Goal: Information Seeking & Learning: Learn about a topic

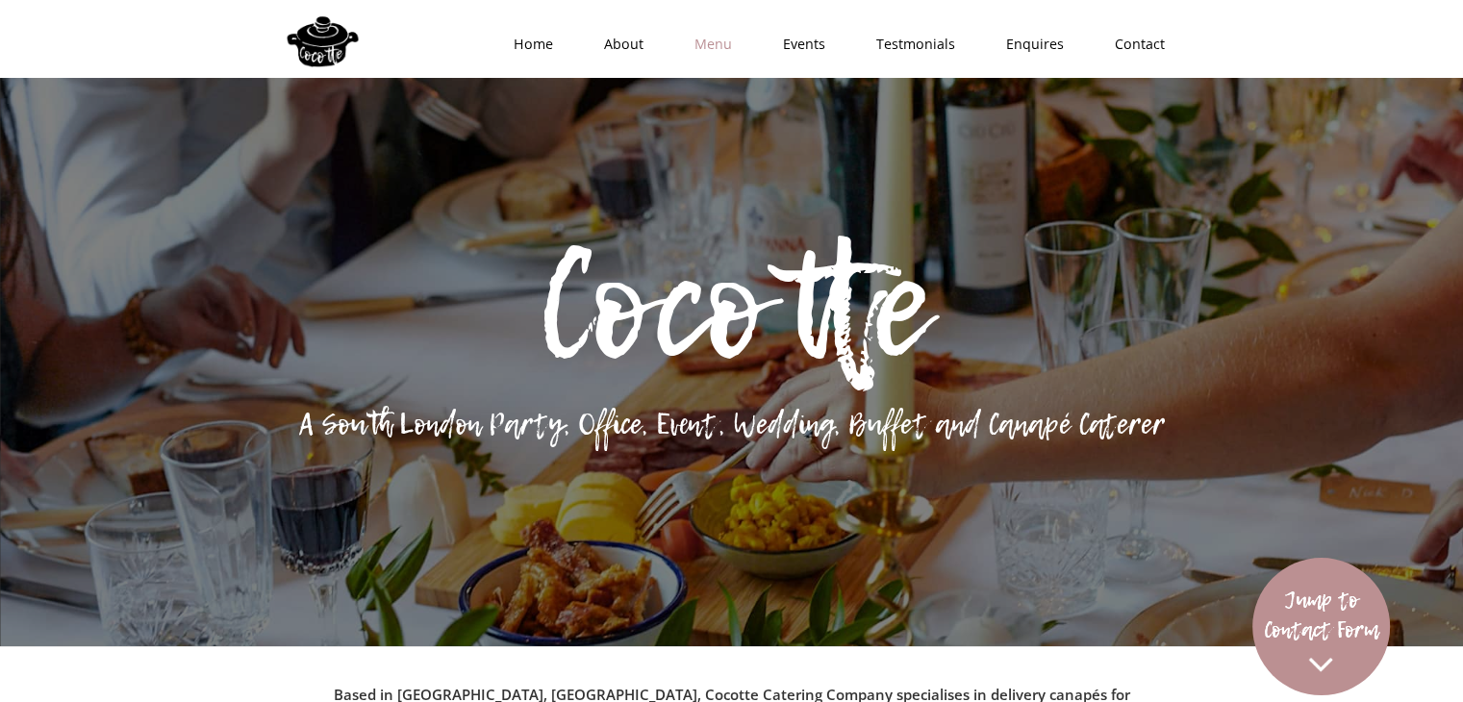
click at [707, 42] on link "Menu" at bounding box center [707, 44] width 88 height 58
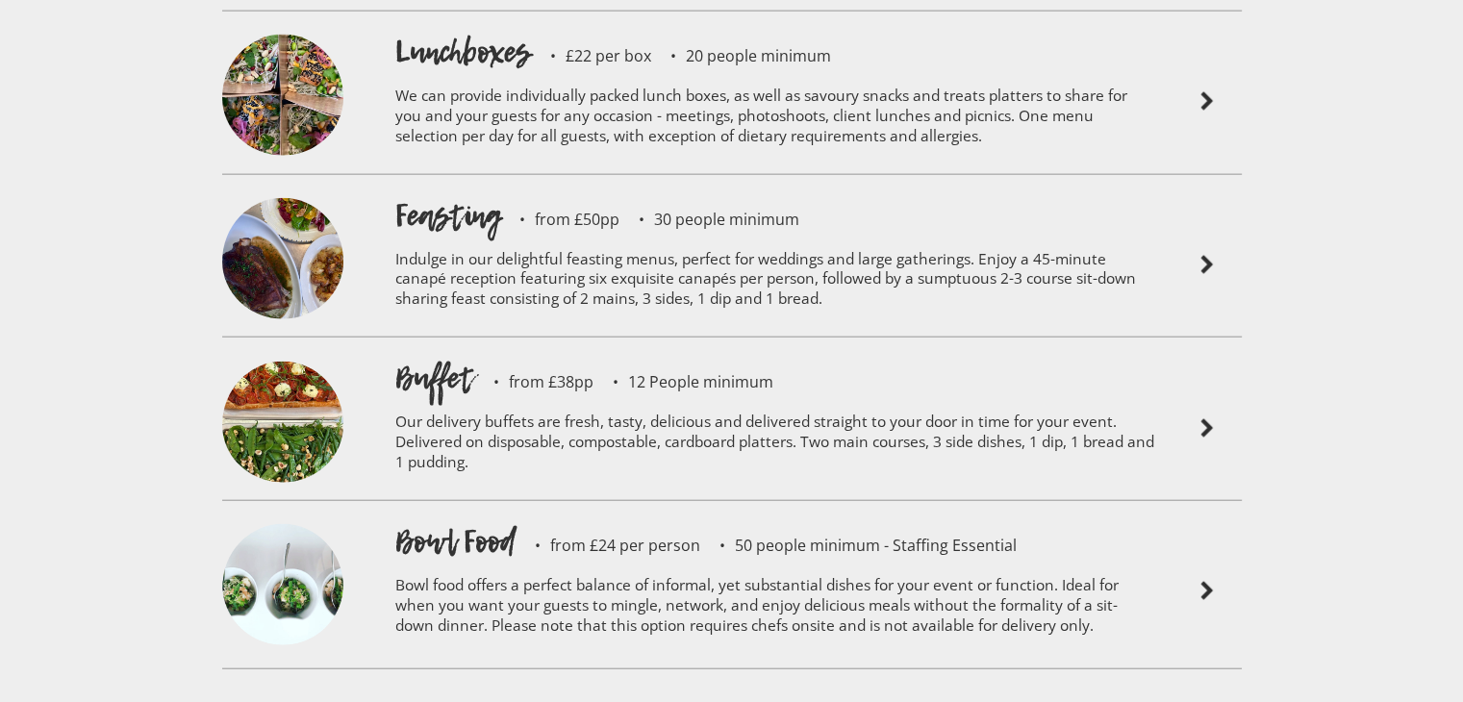
scroll to position [4499, 0]
click at [415, 356] on h1 "Buffet" at bounding box center [434, 377] width 79 height 42
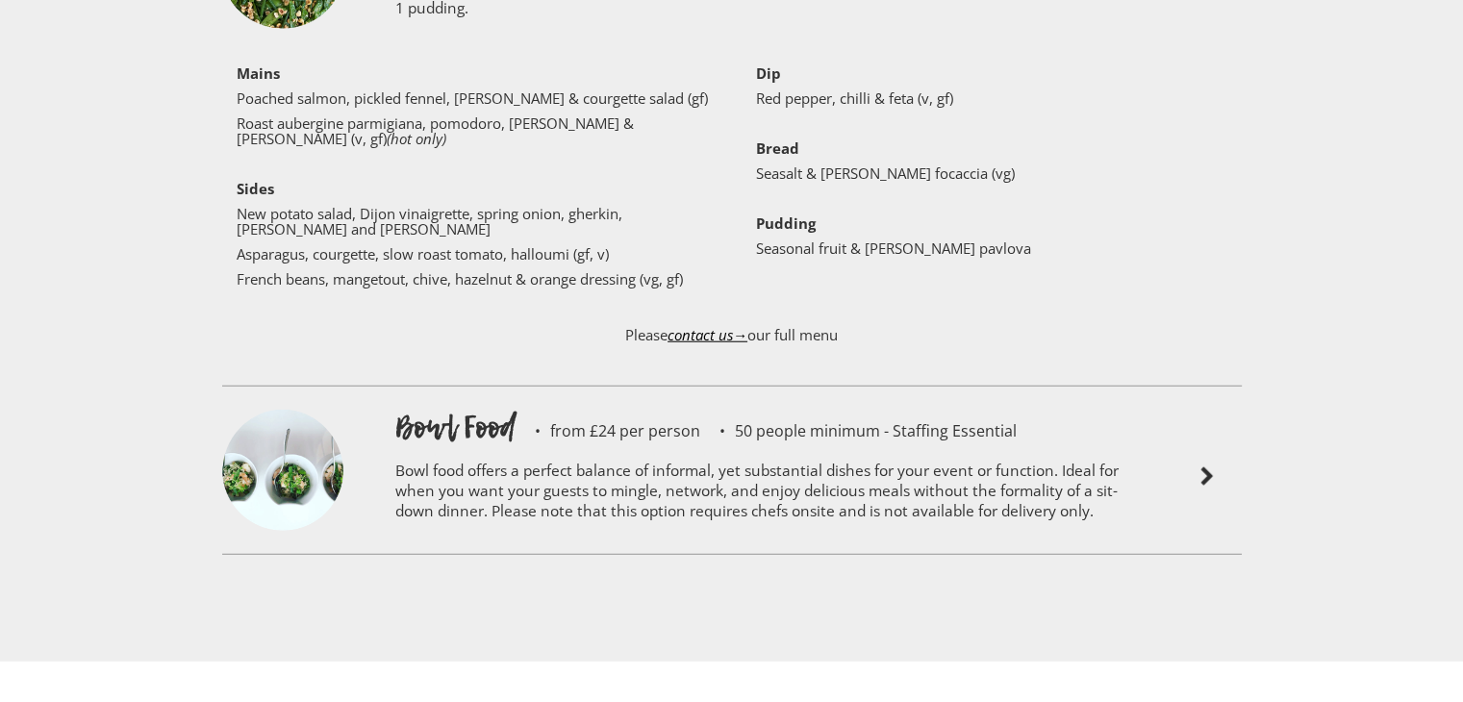
scroll to position [4692, 0]
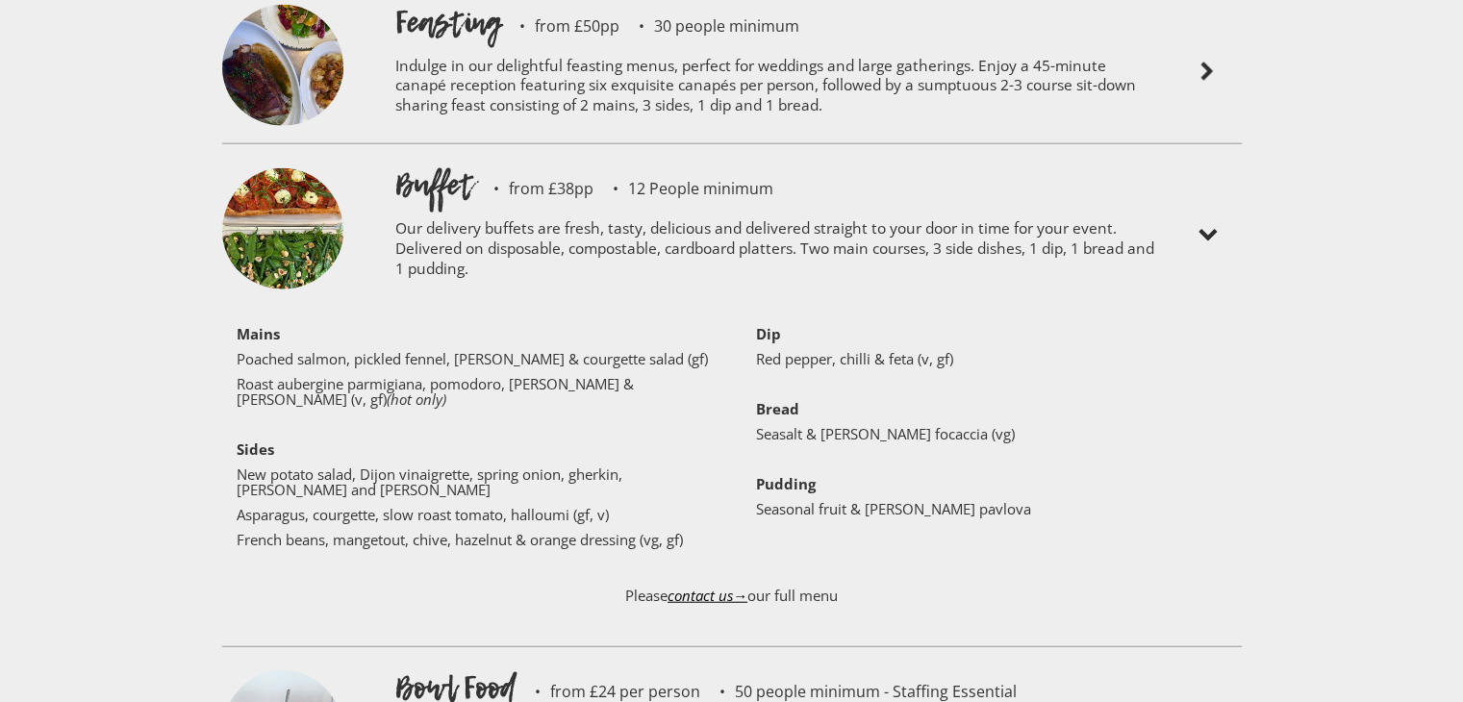
drag, startPoint x: 840, startPoint y: 536, endPoint x: 221, endPoint y: 267, distance: 674.2
click at [222, 267] on div "Buffet from £38pp 12 People minimum Our delivery buffets are fresh, tasty, deli…" at bounding box center [732, 394] width 1020 height 493
click at [177, 287] on div "Sample menus Canapés £80 per box of 30 canapes 6 boxes of 30 canapes minimum El…" at bounding box center [731, 171] width 1463 height 1502
click at [227, 312] on div "‍ Mains Poached salmon, pickled fennel, [PERSON_NAME] & courgette salad (gf) Ro…" at bounding box center [732, 440] width 1039 height 257
click at [242, 324] on strong "Mains" at bounding box center [258, 333] width 43 height 19
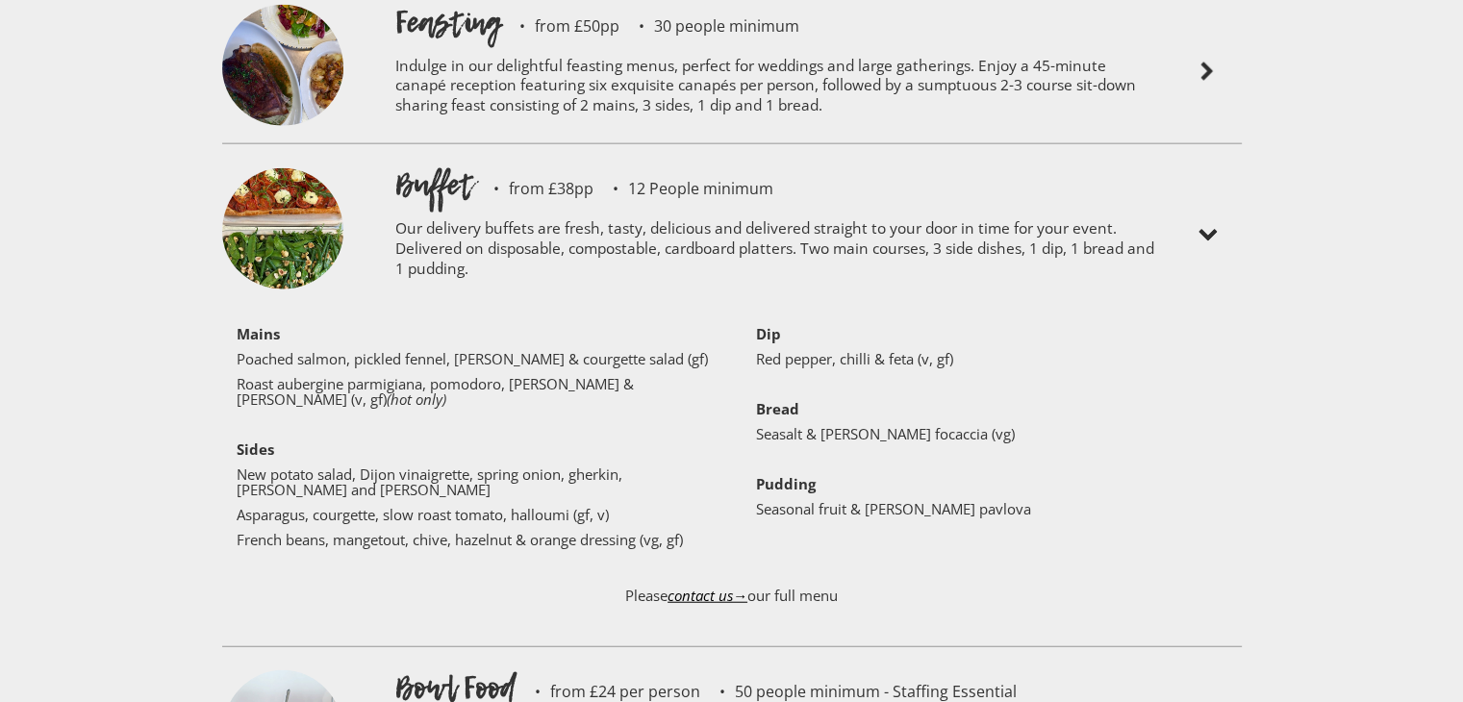
drag, startPoint x: 235, startPoint y: 270, endPoint x: 945, endPoint y: 547, distance: 762.0
click at [945, 547] on div "Buffet from £38pp 12 People minimum Our delivery buffets are fresh, tasty, deli…" at bounding box center [732, 394] width 1020 height 493
click at [945, 568] on p "Please contact us→ our full menu" at bounding box center [732, 604] width 1020 height 73
